Goal: Task Accomplishment & Management: Complete application form

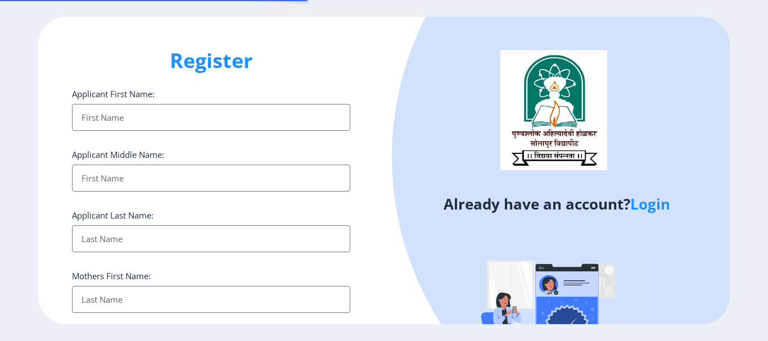
select select
click at [660, 207] on link "Login" at bounding box center [650, 204] width 40 height 20
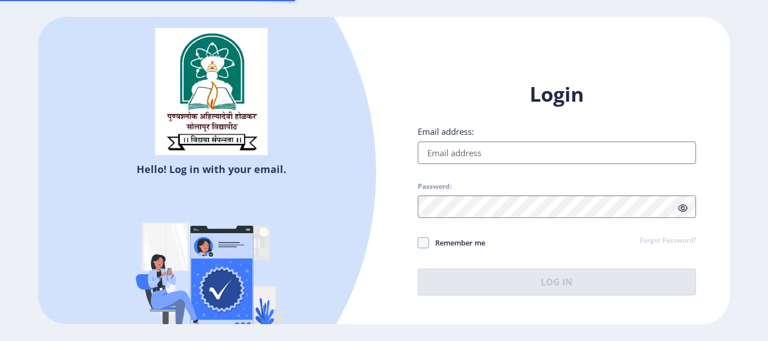
click at [508, 152] on input "Email address:" at bounding box center [557, 153] width 278 height 22
type input "[EMAIL_ADDRESS][DOMAIN_NAME]"
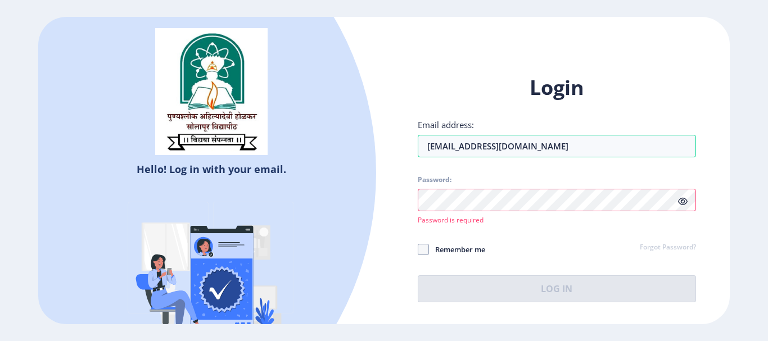
click at [683, 207] on div at bounding box center [557, 200] width 278 height 22
click at [680, 199] on icon at bounding box center [683, 201] width 10 height 8
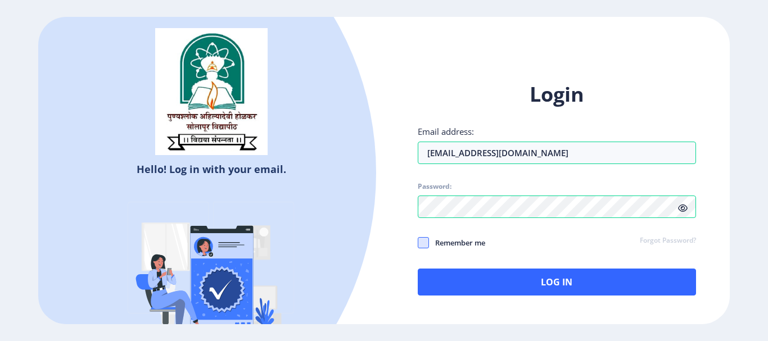
click at [425, 242] on span at bounding box center [423, 242] width 11 height 11
click at [418, 242] on input "Remember me" at bounding box center [418, 242] width 1 height 1
checkbox input "true"
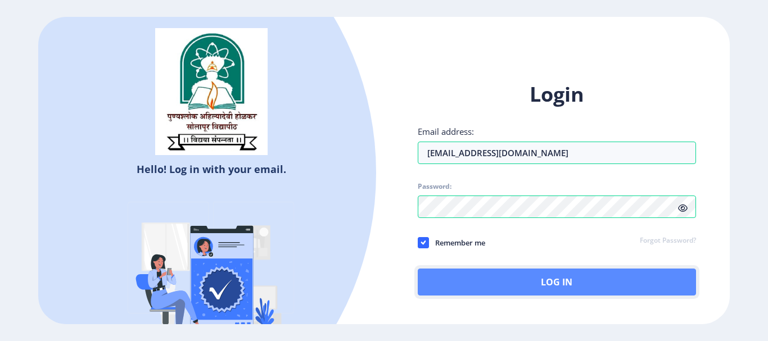
click at [463, 280] on button "Log In" at bounding box center [557, 282] width 278 height 27
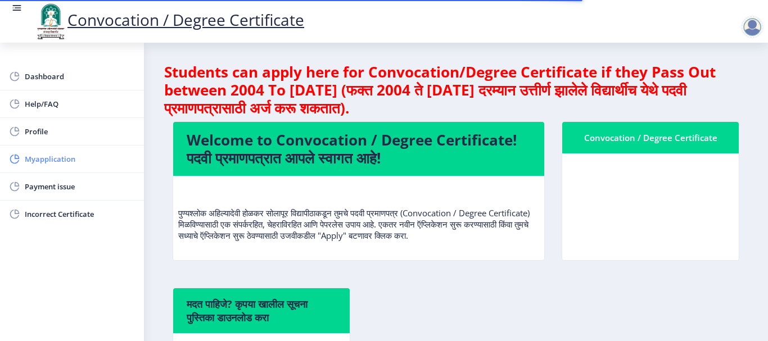
click at [70, 164] on span "Myapplication" at bounding box center [80, 158] width 110 height 13
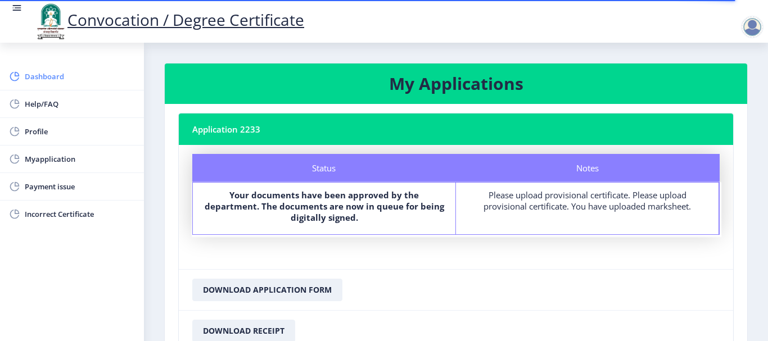
click at [55, 79] on span "Dashboard" at bounding box center [80, 76] width 110 height 13
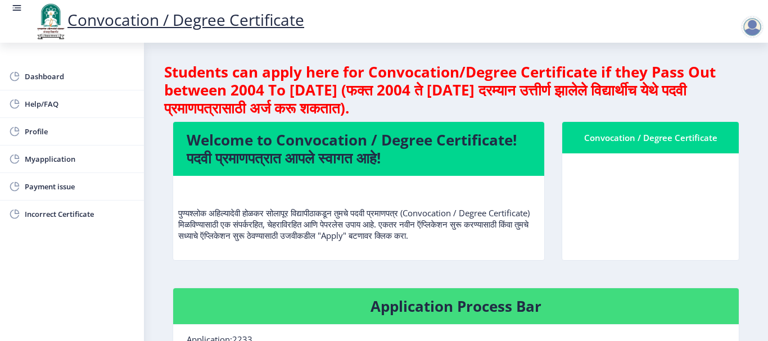
click at [692, 200] on nb-card-body at bounding box center [650, 207] width 177 height 107
click at [682, 197] on nb-card-body at bounding box center [650, 207] width 177 height 107
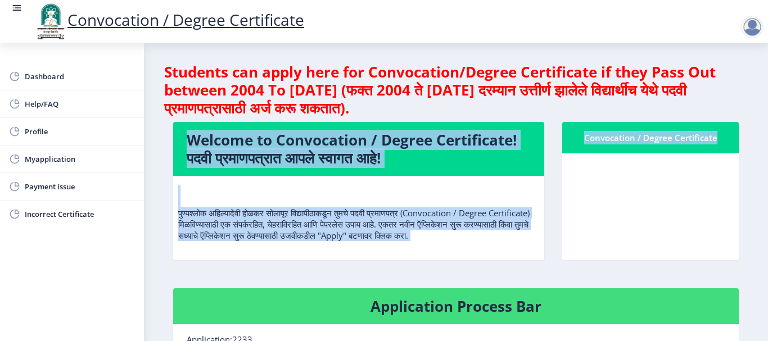
click at [682, 197] on nb-card-body at bounding box center [650, 207] width 177 height 107
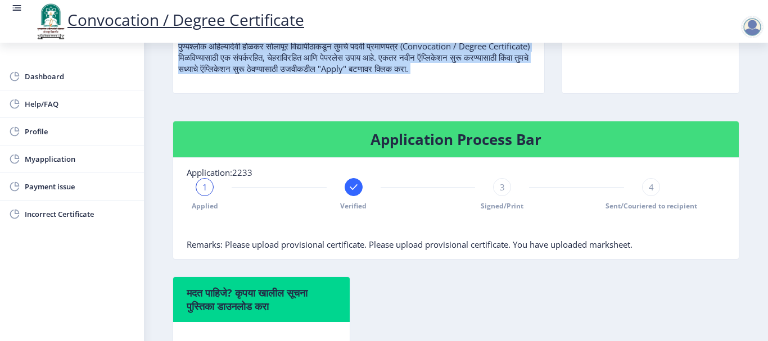
scroll to position [169, 0]
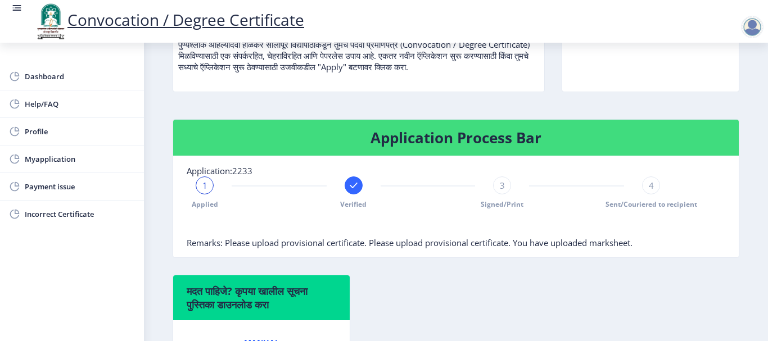
click at [678, 241] on nb-card-body "Application:2233 1 Applied Verified 3 Signed/Print 4 Sent/Couriered to recipien…" at bounding box center [456, 206] width 566 height 101
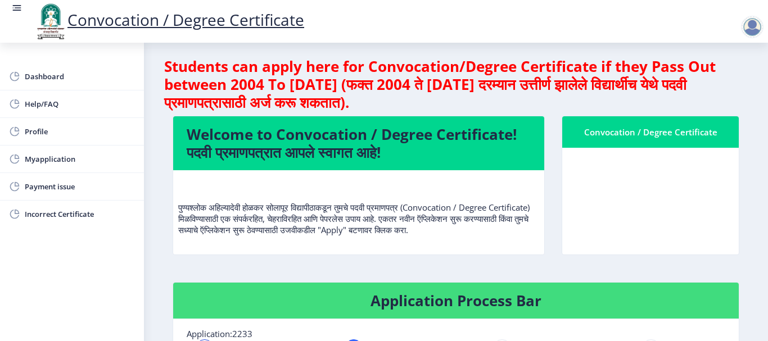
scroll to position [0, 0]
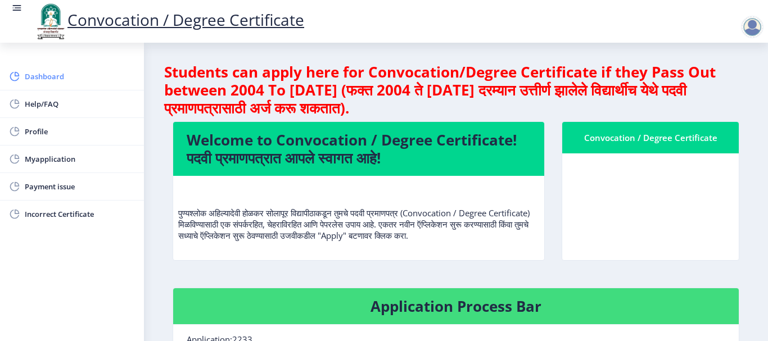
click at [57, 74] on span "Dashboard" at bounding box center [80, 76] width 110 height 13
click at [46, 135] on span "Profile" at bounding box center [80, 131] width 110 height 13
select select
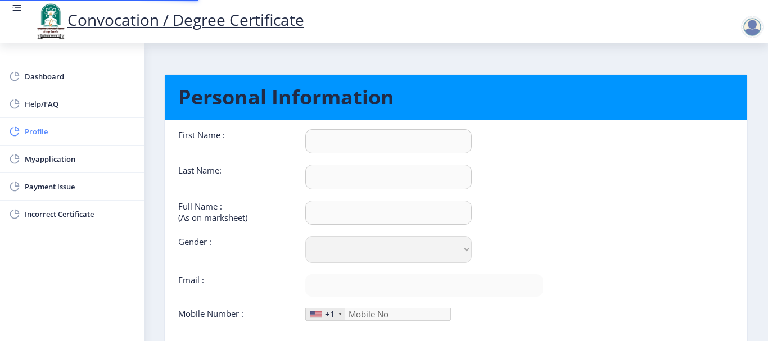
type input "SHOBHA"
type input "[PERSON_NAME]"
type input "[PERSON_NAME] [PERSON_NAME]"
select select "[DEMOGRAPHIC_DATA]"
type input "[EMAIL_ADDRESS][DOMAIN_NAME]"
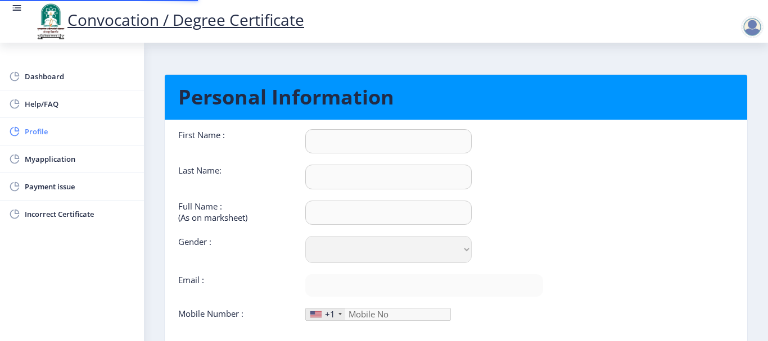
type input "9049920505"
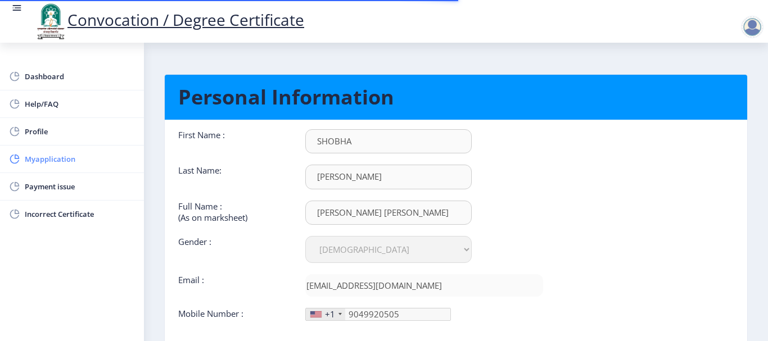
click at [48, 163] on span "Myapplication" at bounding box center [80, 158] width 110 height 13
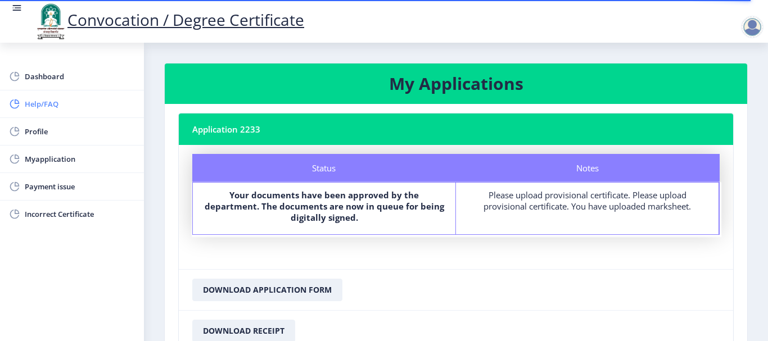
click at [49, 99] on span "Help/FAQ" at bounding box center [80, 103] width 110 height 13
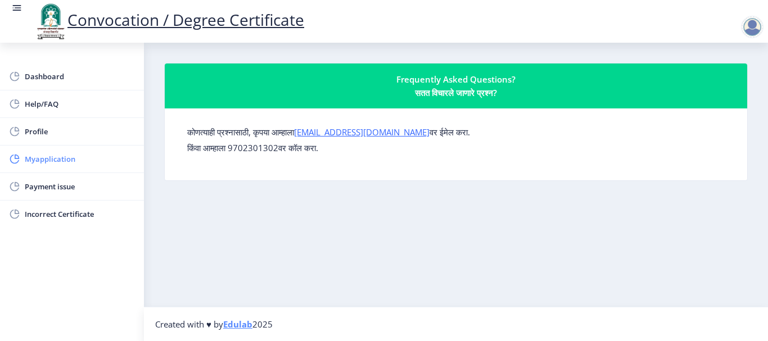
click at [42, 158] on span "Myapplication" at bounding box center [80, 158] width 110 height 13
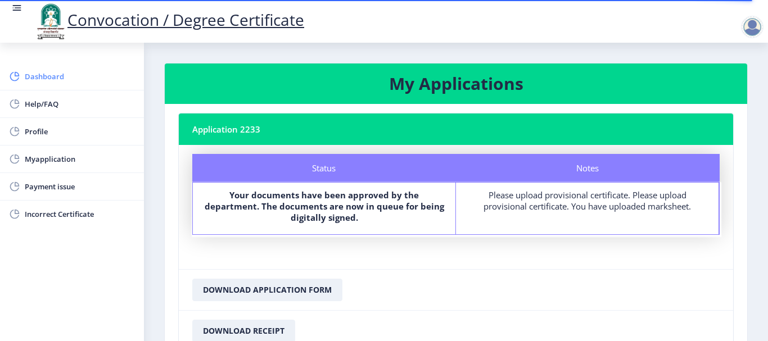
click at [64, 82] on span "Dashboard" at bounding box center [80, 76] width 110 height 13
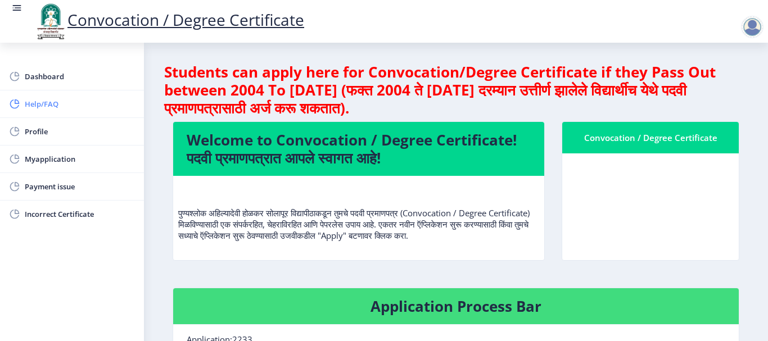
click at [43, 103] on span "Help/FAQ" at bounding box center [80, 103] width 110 height 13
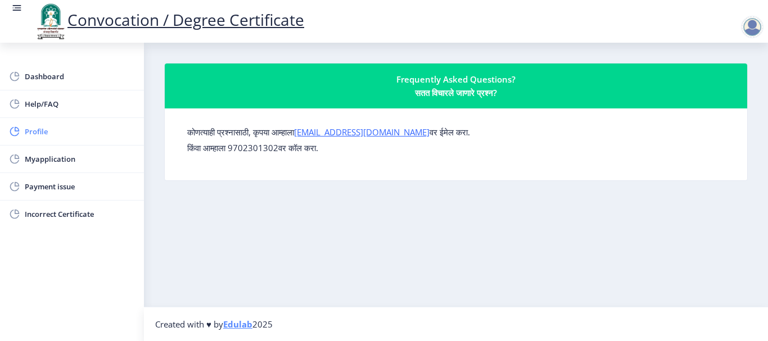
click at [38, 131] on span "Profile" at bounding box center [80, 131] width 110 height 13
select select
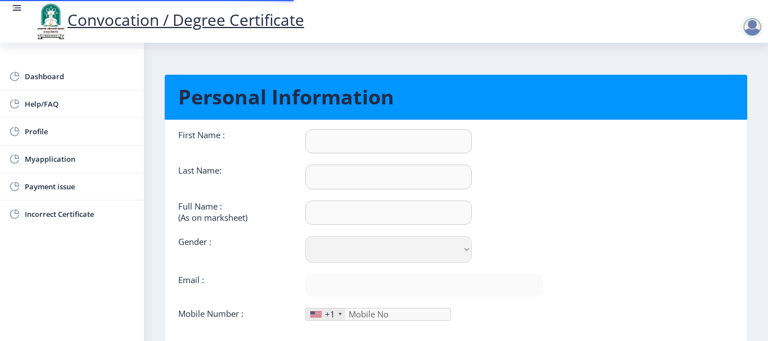
type input "SHOBHA"
type input "[PERSON_NAME]"
type input "[PERSON_NAME] [PERSON_NAME]"
select select "[DEMOGRAPHIC_DATA]"
type input "[EMAIL_ADDRESS][DOMAIN_NAME]"
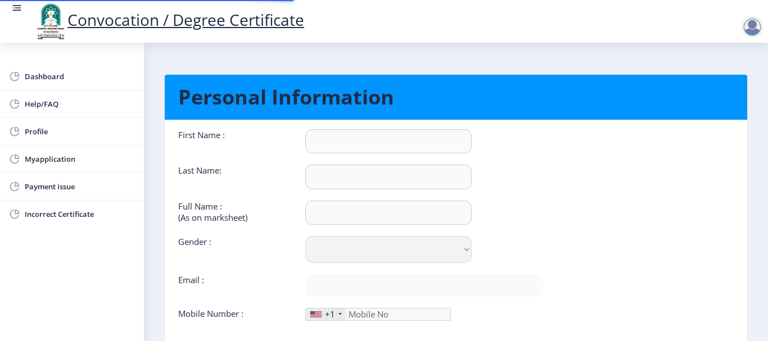
type input "9049920505"
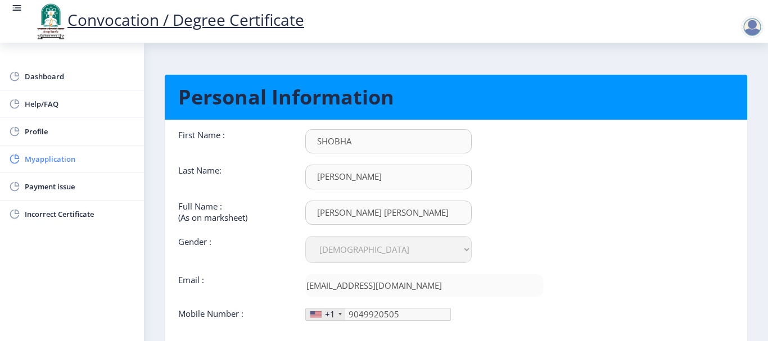
click at [65, 156] on span "Myapplication" at bounding box center [80, 158] width 110 height 13
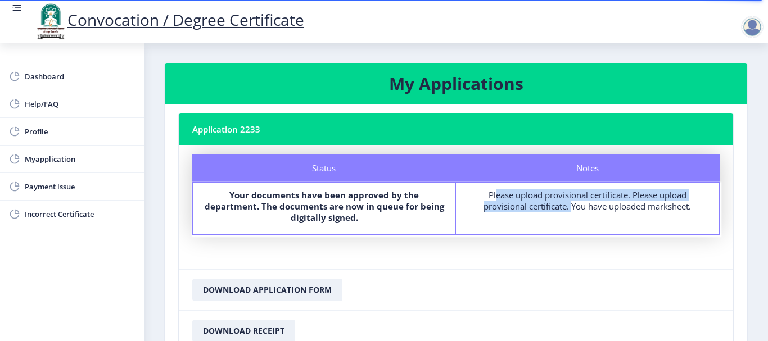
drag, startPoint x: 486, startPoint y: 194, endPoint x: 562, endPoint y: 209, distance: 77.9
click at [562, 209] on div "Please upload provisional certificate. Please upload provisional certificate. Y…" at bounding box center [587, 201] width 242 height 22
drag, startPoint x: 568, startPoint y: 205, endPoint x: 688, endPoint y: 211, distance: 120.5
click at [688, 211] on div "Please upload provisional certificate. Please upload provisional certificate. Y…" at bounding box center [587, 201] width 242 height 22
click at [687, 214] on div "Notes Please upload provisional certificate. Please upload provisional certific…" at bounding box center [587, 209] width 263 height 52
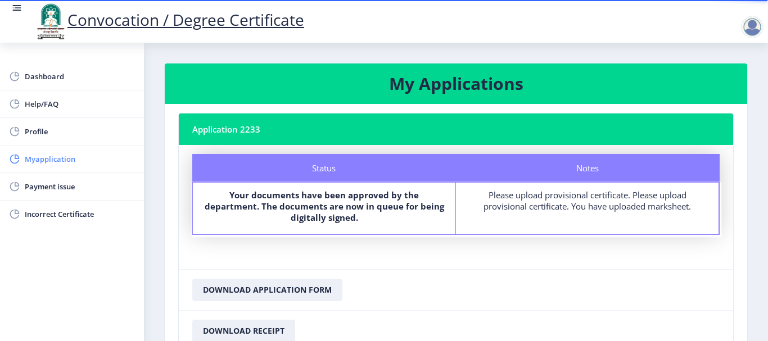
click at [85, 161] on span "Myapplication" at bounding box center [80, 158] width 110 height 13
click at [49, 75] on span "Dashboard" at bounding box center [80, 76] width 110 height 13
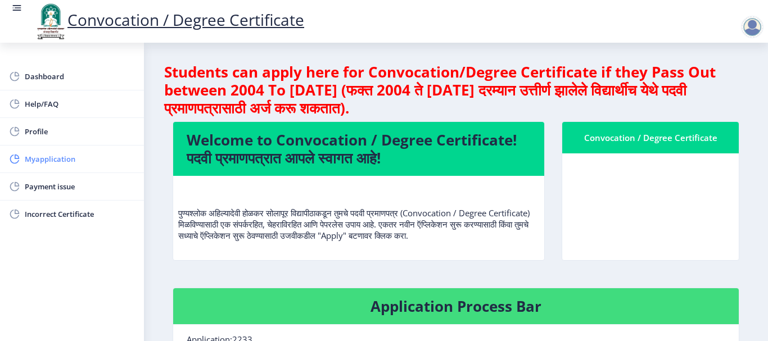
click at [57, 157] on span "Myapplication" at bounding box center [80, 158] width 110 height 13
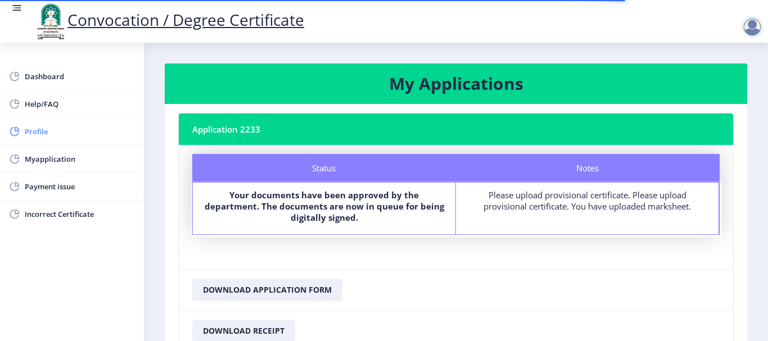
click at [31, 133] on span "Profile" at bounding box center [80, 131] width 110 height 13
select select
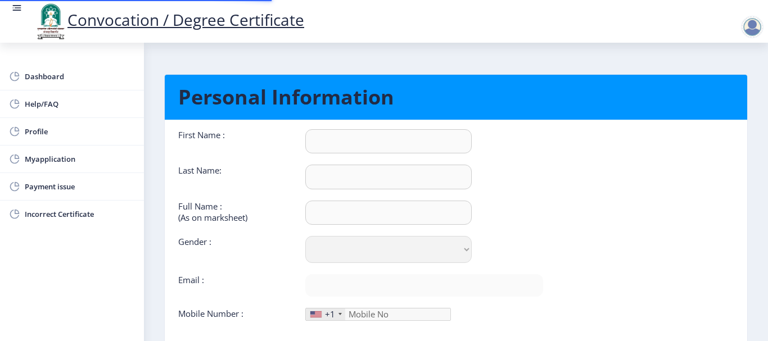
type input "SHOBHA"
type input "[PERSON_NAME]"
type input "[PERSON_NAME] [PERSON_NAME]"
select select "[DEMOGRAPHIC_DATA]"
type input "[EMAIL_ADDRESS][DOMAIN_NAME]"
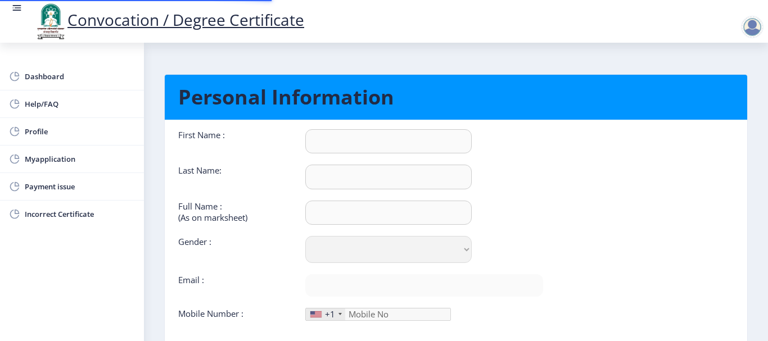
type input "9049920505"
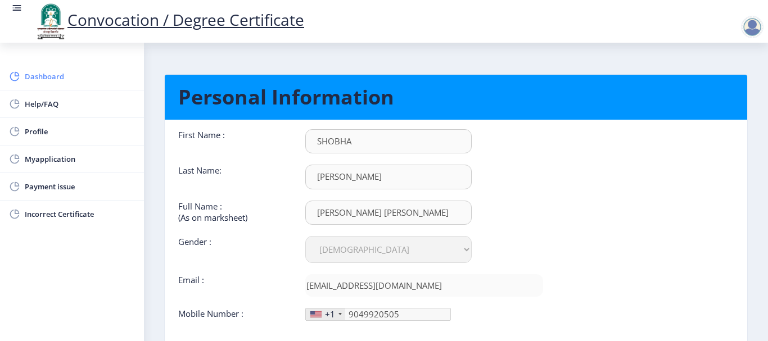
click at [43, 78] on span "Dashboard" at bounding box center [80, 76] width 110 height 13
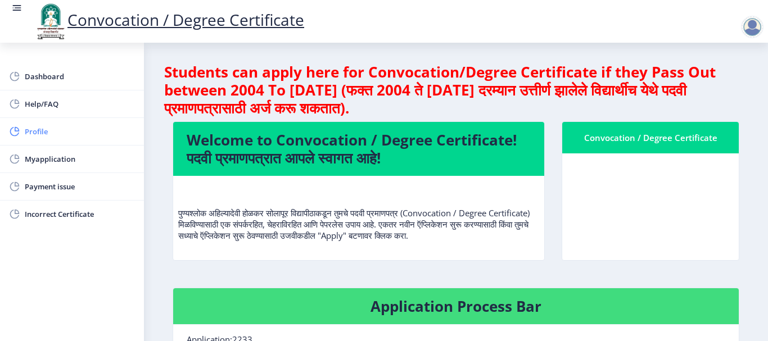
click at [35, 135] on span "Profile" at bounding box center [80, 131] width 110 height 13
select select
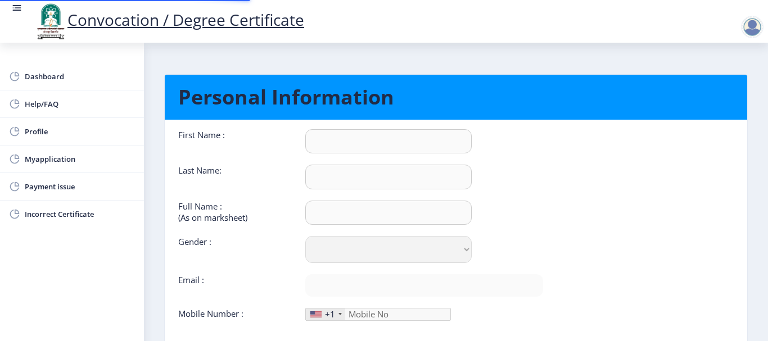
type input "SHOBHA"
type input "[PERSON_NAME]"
type input "[PERSON_NAME] [PERSON_NAME]"
select select "[DEMOGRAPHIC_DATA]"
type input "[EMAIL_ADDRESS][DOMAIN_NAME]"
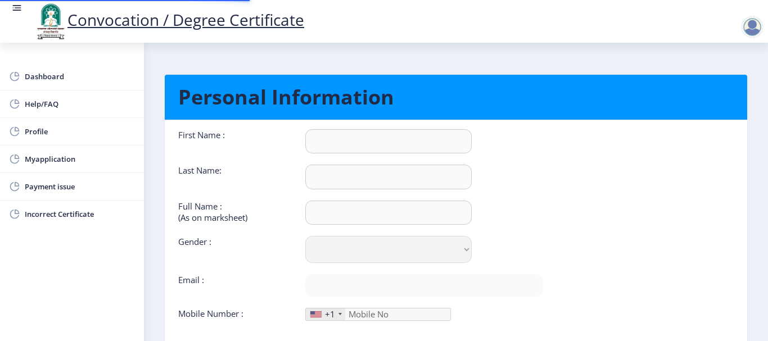
type input "9049920505"
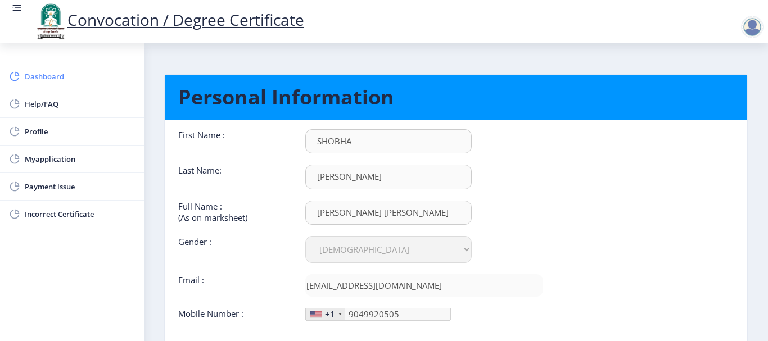
click at [44, 76] on span "Dashboard" at bounding box center [80, 76] width 110 height 13
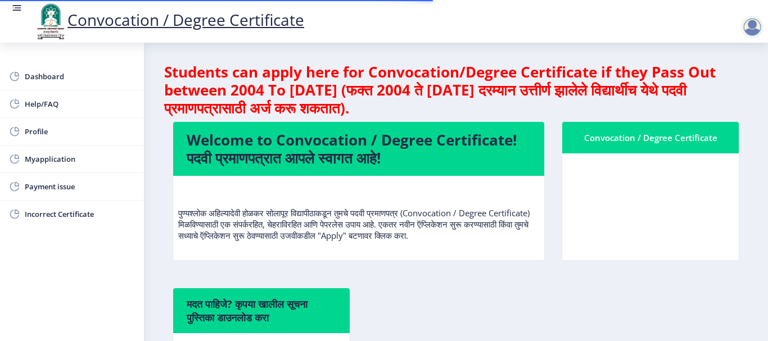
scroll to position [56, 0]
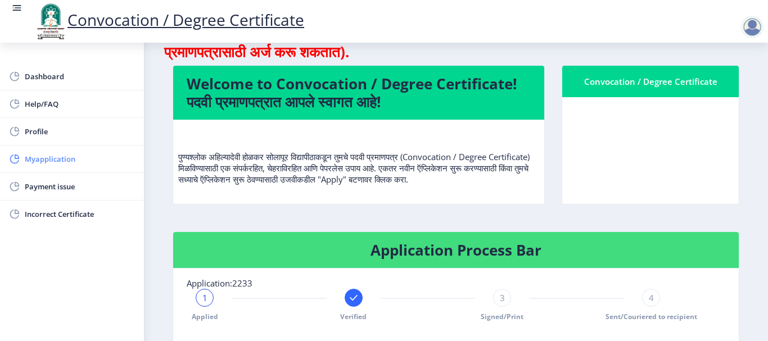
click at [57, 161] on span "Myapplication" at bounding box center [80, 158] width 110 height 13
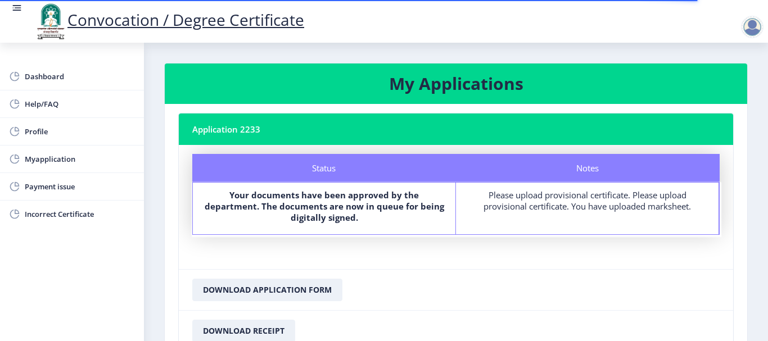
drag, startPoint x: 241, startPoint y: 129, endPoint x: 262, endPoint y: 127, distance: 21.4
click at [262, 127] on nb-card-header "Application 2233" at bounding box center [456, 129] width 554 height 31
click at [308, 139] on nb-card-header "Application 2233" at bounding box center [456, 129] width 554 height 31
click at [17, 7] on rect at bounding box center [16, 7] width 11 height 11
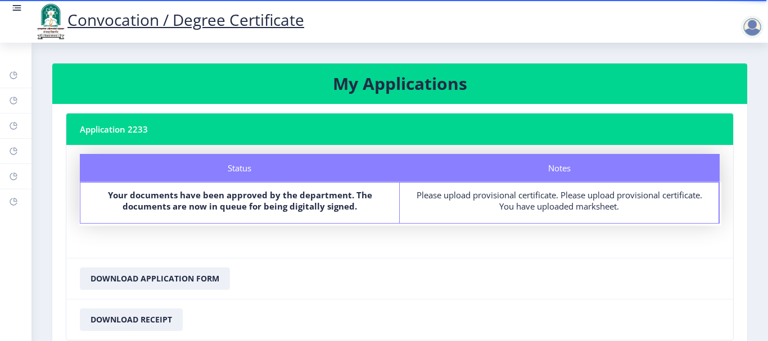
click at [17, 7] on rect at bounding box center [16, 7] width 11 height 11
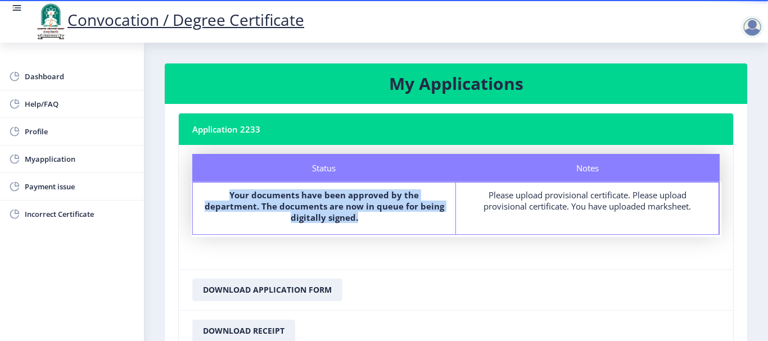
drag, startPoint x: 202, startPoint y: 193, endPoint x: 337, endPoint y: 219, distance: 138.1
click at [337, 219] on div "Status Your documents have been approved by the department. The documents are n…" at bounding box center [324, 209] width 263 height 52
drag, startPoint x: 483, startPoint y: 196, endPoint x: 696, endPoint y: 207, distance: 213.4
click at [696, 207] on div "Please upload provisional certificate. Please upload provisional certificate. Y…" at bounding box center [587, 201] width 242 height 22
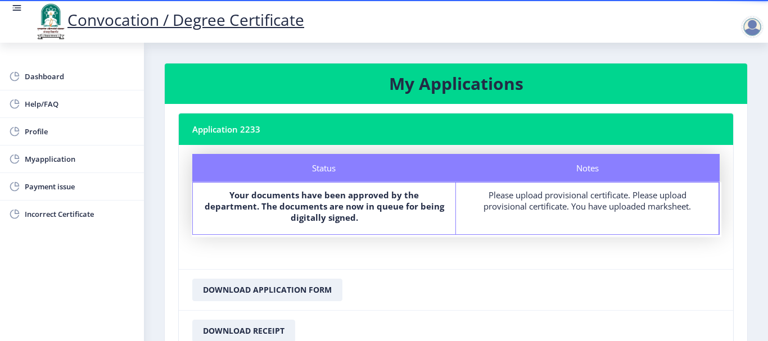
click at [445, 258] on nb-card-body "Status Notes Status Your documents have been approved by the department. The do…" at bounding box center [456, 207] width 554 height 124
click at [37, 130] on span "Profile" at bounding box center [80, 131] width 110 height 13
select select
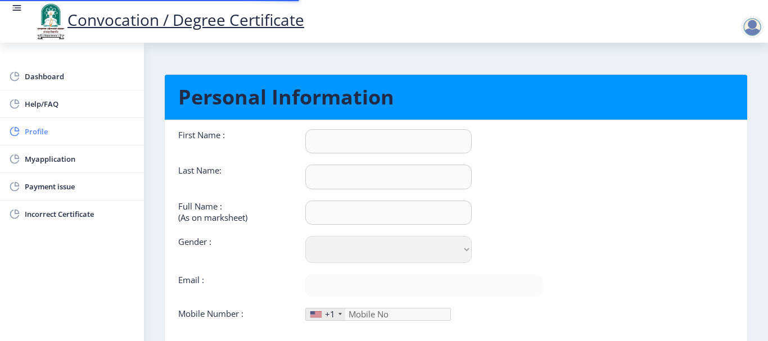
type input "SHOBHA"
type input "[PERSON_NAME]"
type input "[PERSON_NAME] [PERSON_NAME]"
select select "[DEMOGRAPHIC_DATA]"
type input "[EMAIL_ADDRESS][DOMAIN_NAME]"
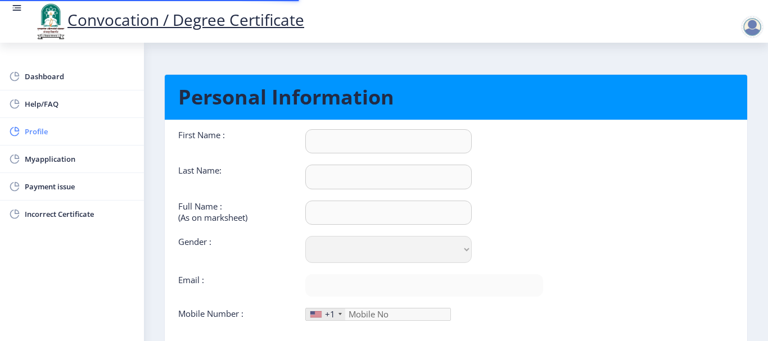
type input "9049920505"
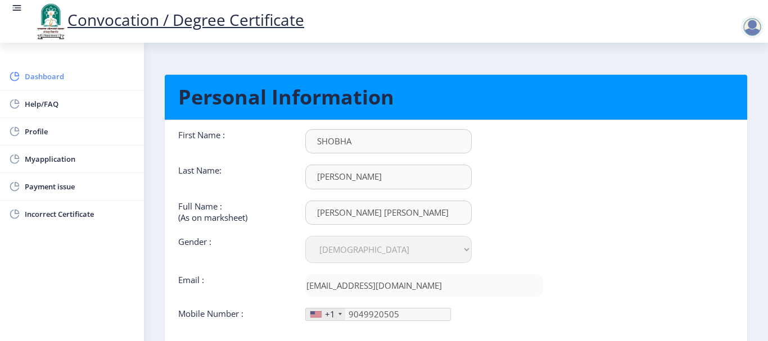
click at [37, 76] on span "Dashboard" at bounding box center [80, 76] width 110 height 13
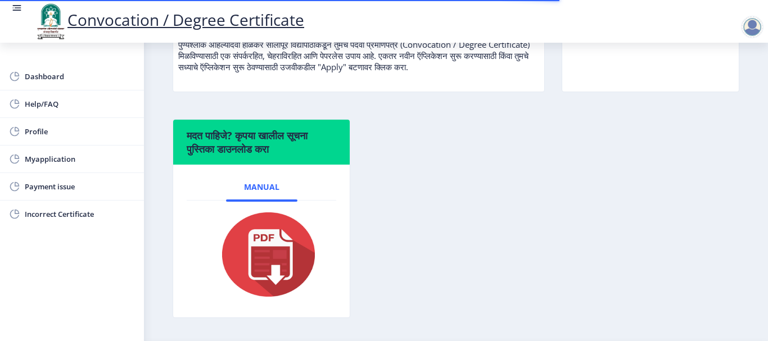
scroll to position [204, 0]
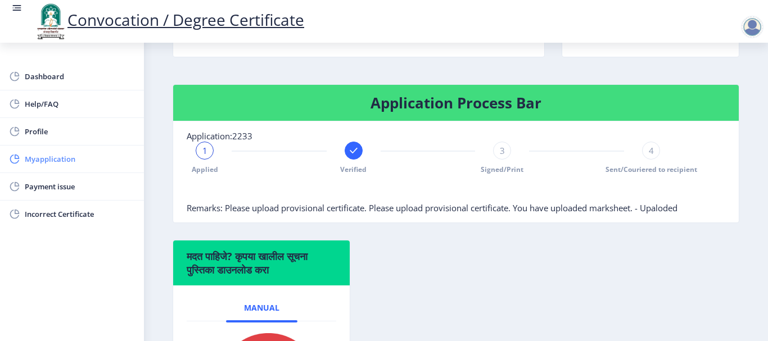
click at [45, 163] on span "Myapplication" at bounding box center [80, 158] width 110 height 13
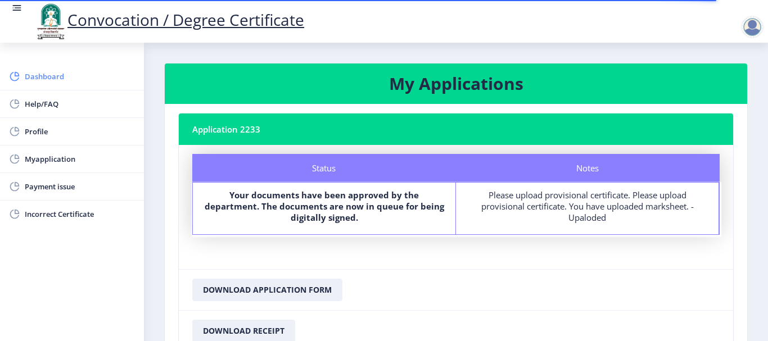
click at [54, 71] on span "Dashboard" at bounding box center [80, 76] width 110 height 13
